Goal: Find specific page/section: Find specific page/section

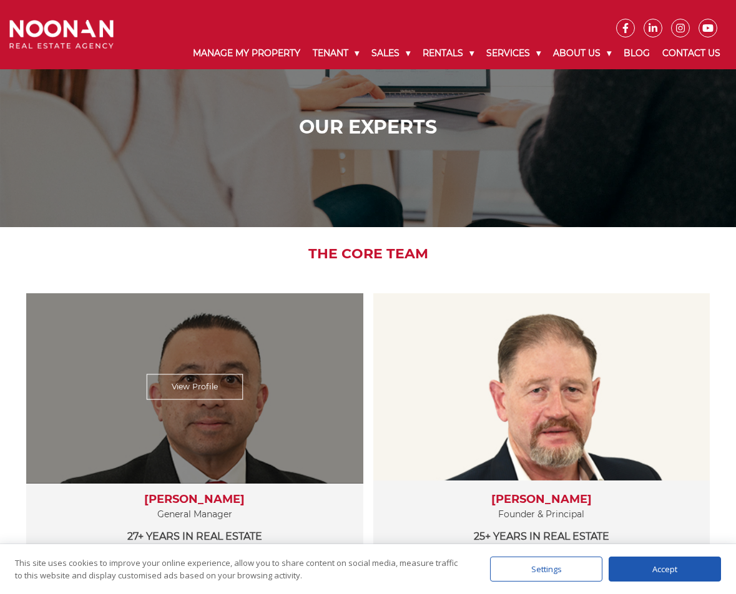
scroll to position [125, 0]
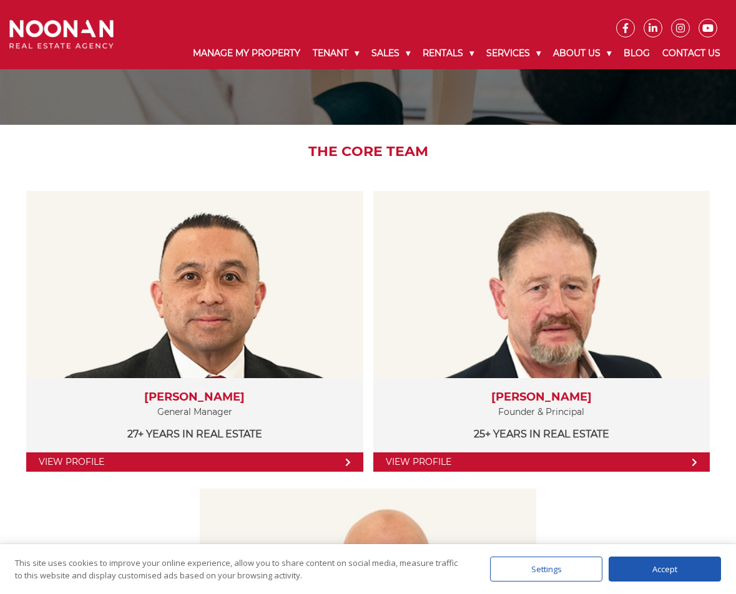
click at [671, 567] on div "Accept" at bounding box center [665, 569] width 112 height 25
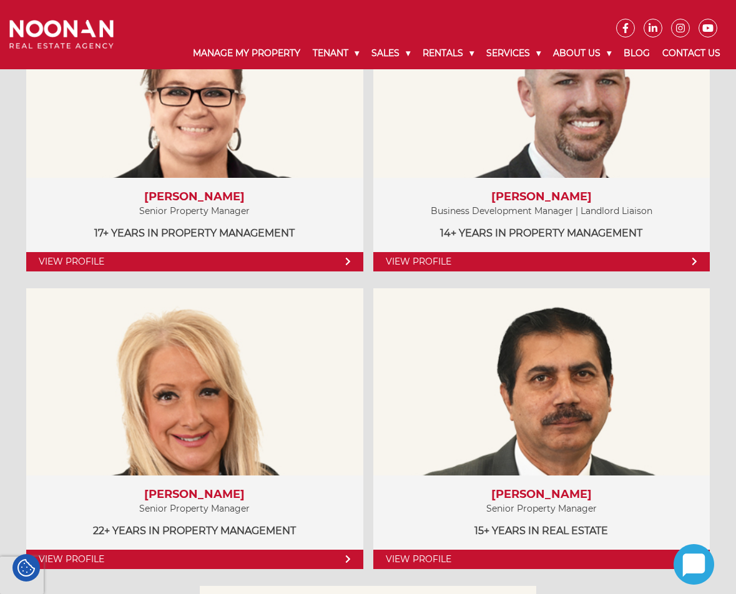
scroll to position [1062, 0]
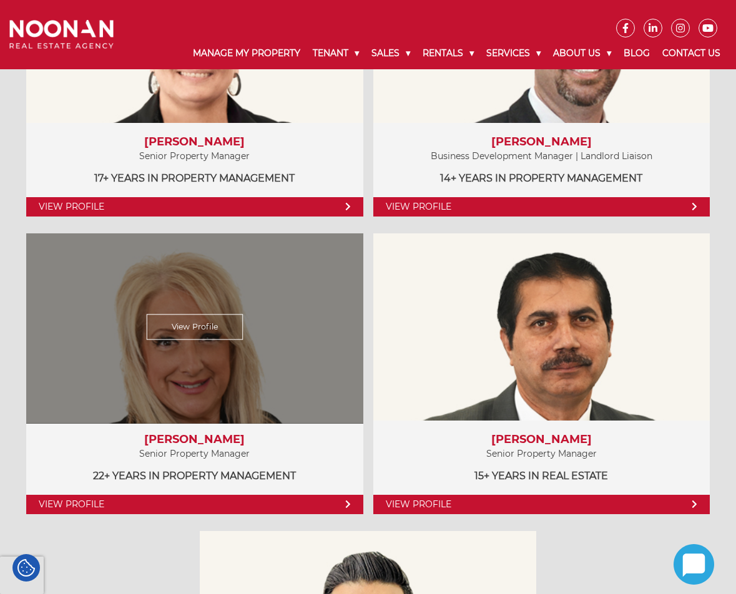
click at [165, 367] on div "View Profile" at bounding box center [194, 326] width 347 height 193
click at [209, 321] on link "View Profile" at bounding box center [195, 327] width 97 height 26
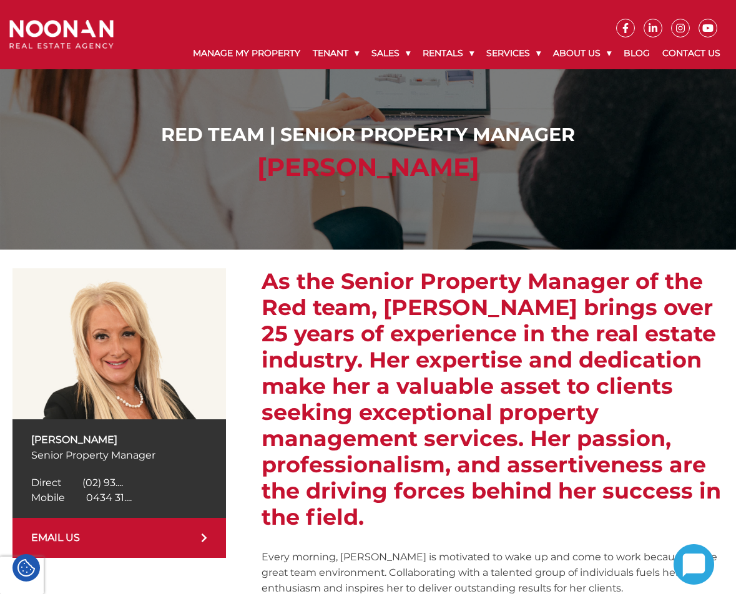
click at [204, 538] on icon at bounding box center [204, 538] width 6 height 10
